Goal: Find specific page/section: Find specific page/section

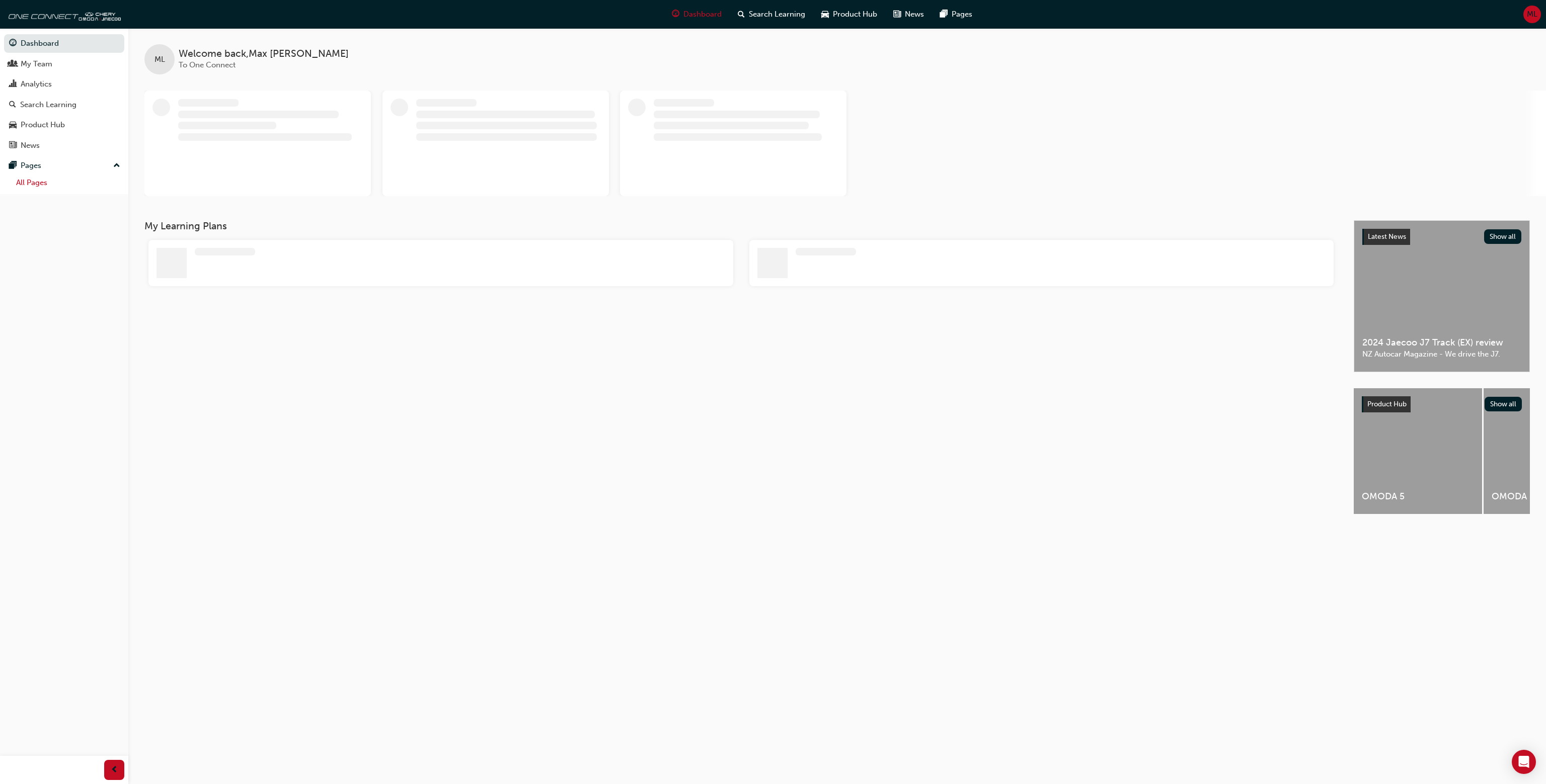
click at [70, 180] on link "All Pages" at bounding box center [68, 183] width 112 height 16
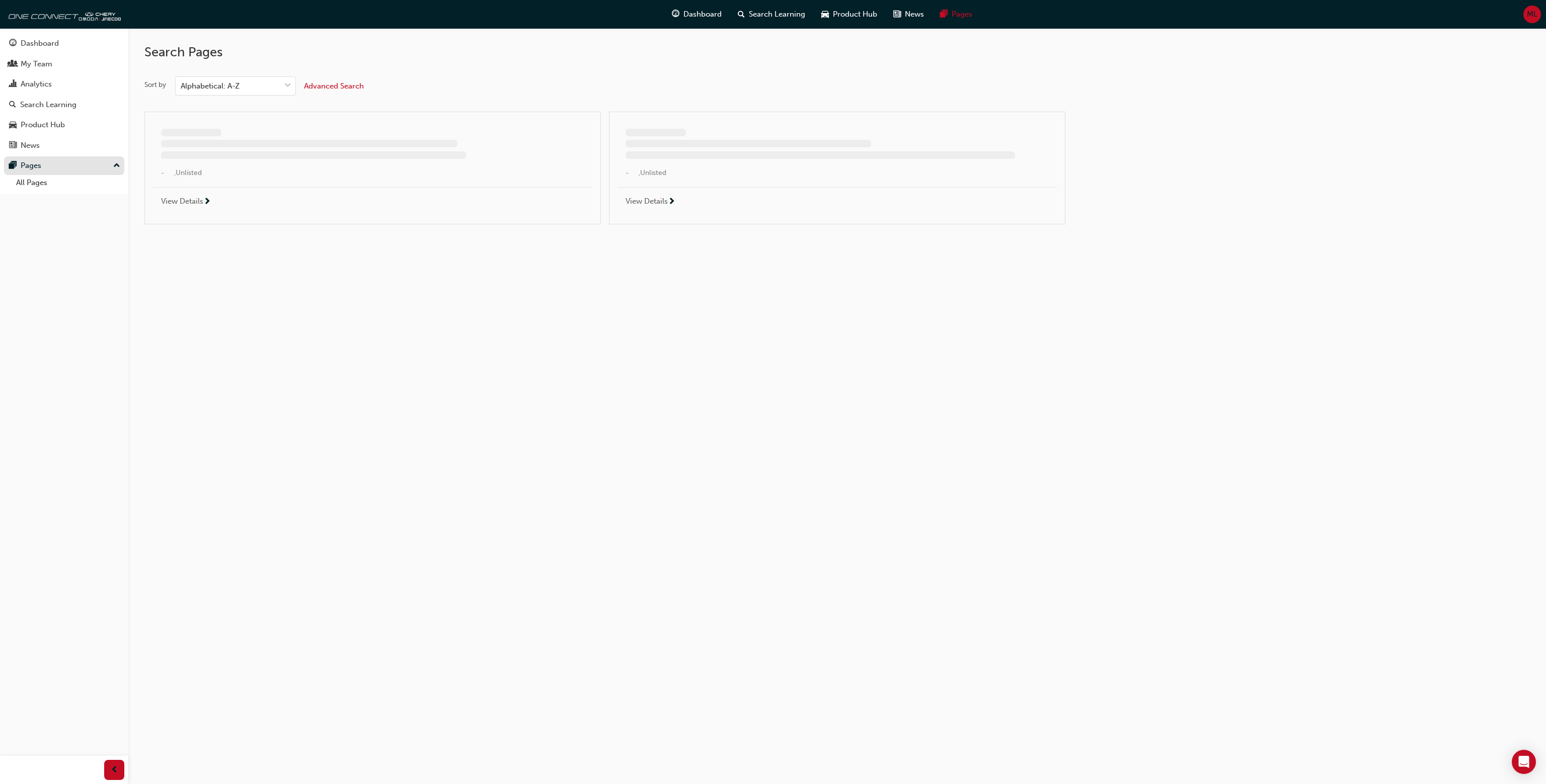
click at [79, 167] on div "Pages" at bounding box center [64, 165] width 110 height 12
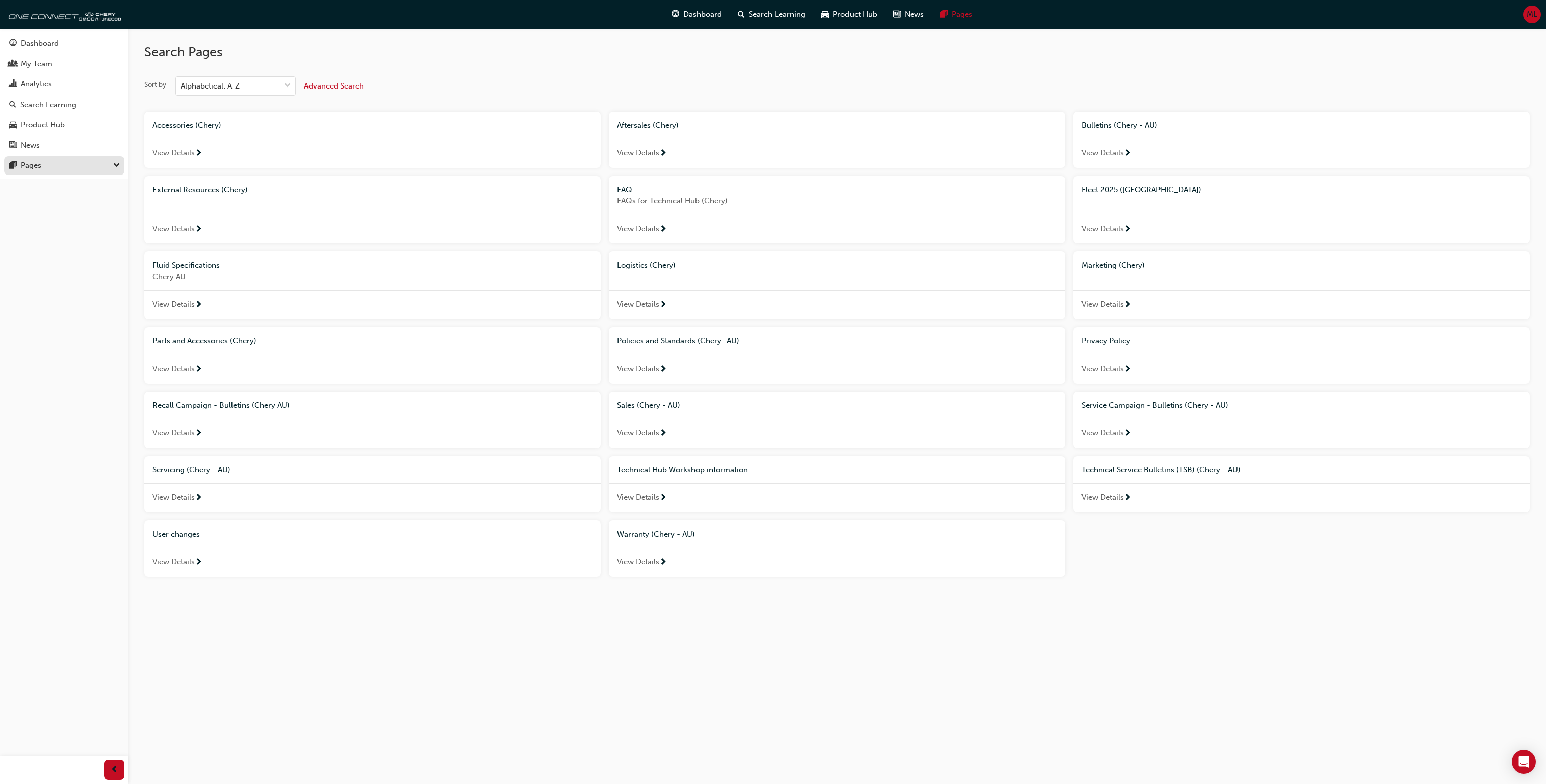
click at [79, 163] on div "Pages" at bounding box center [64, 165] width 110 height 12
click at [77, 227] on link "External Resources (Chery)" at bounding box center [68, 228] width 112 height 16
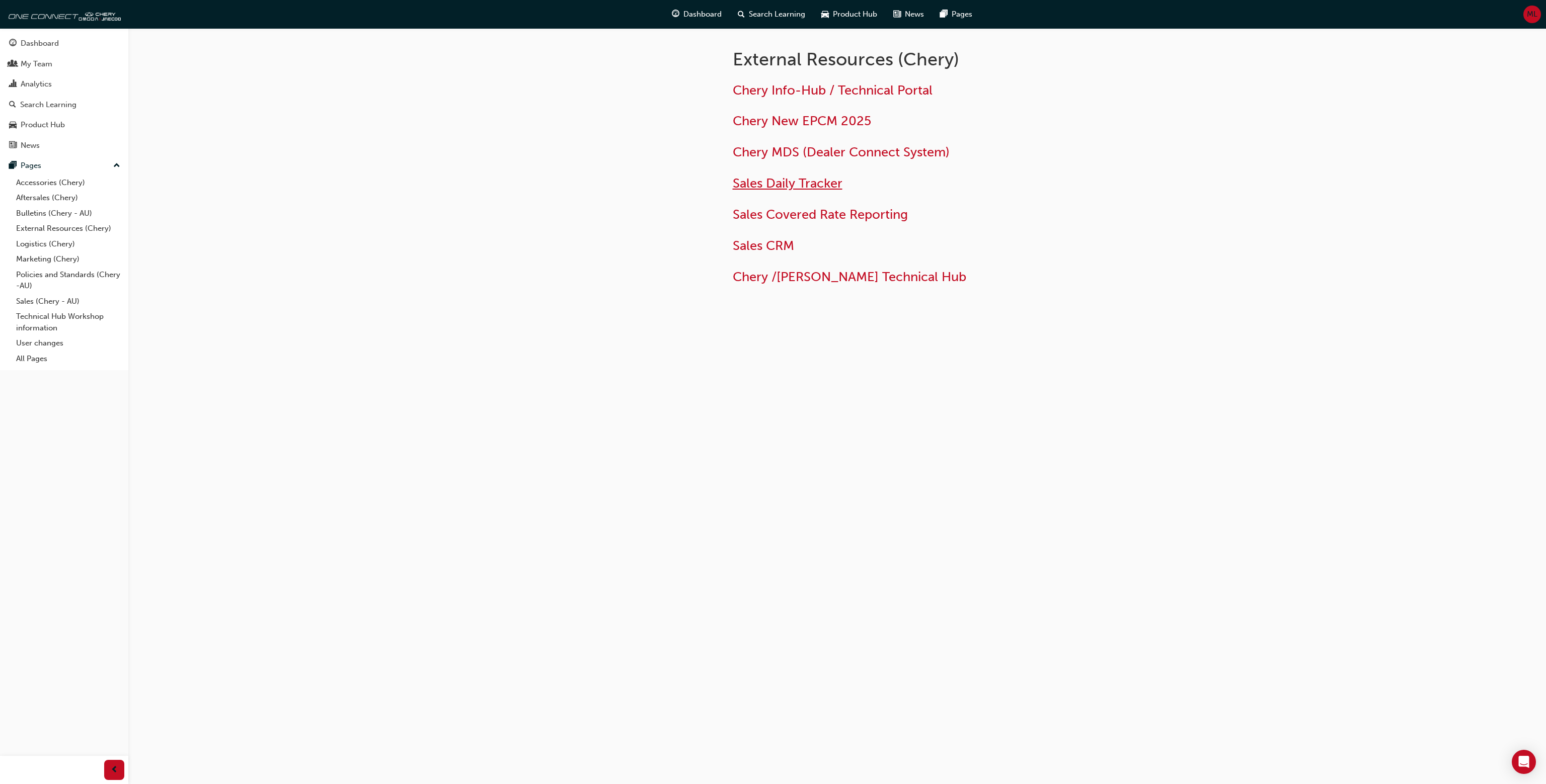
click at [816, 182] on span "Sales Daily Tracker" at bounding box center [788, 183] width 110 height 16
